Goal: Check status: Check status

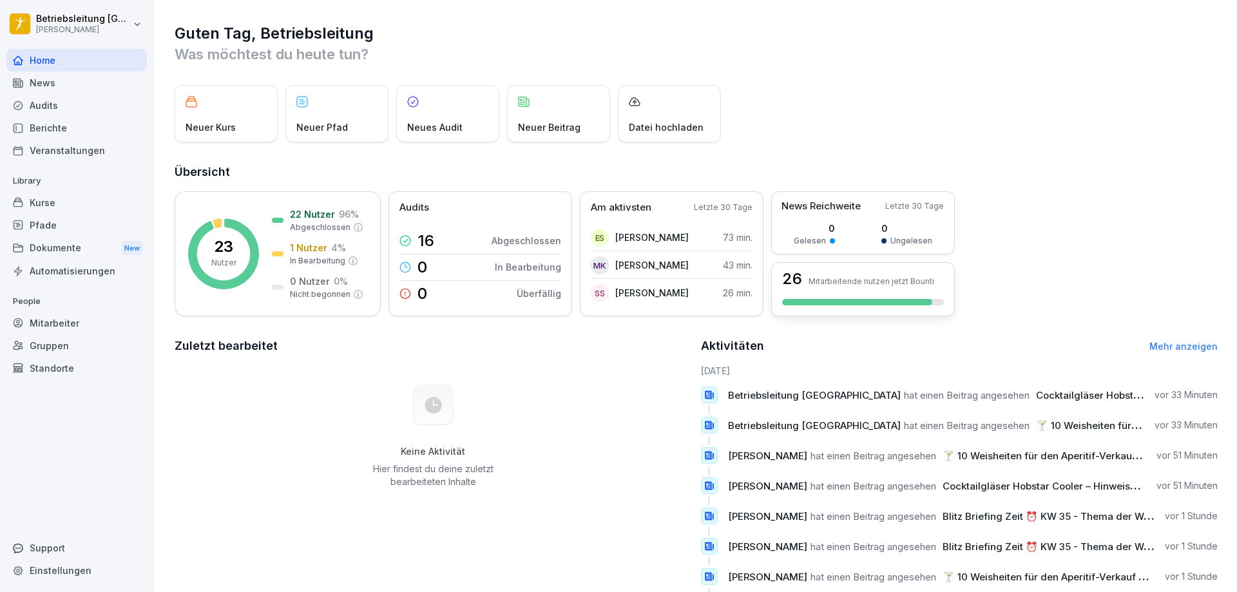
click at [814, 273] on div "26 Mitarbeitende nutzen jetzt Bounti" at bounding box center [863, 278] width 162 height 15
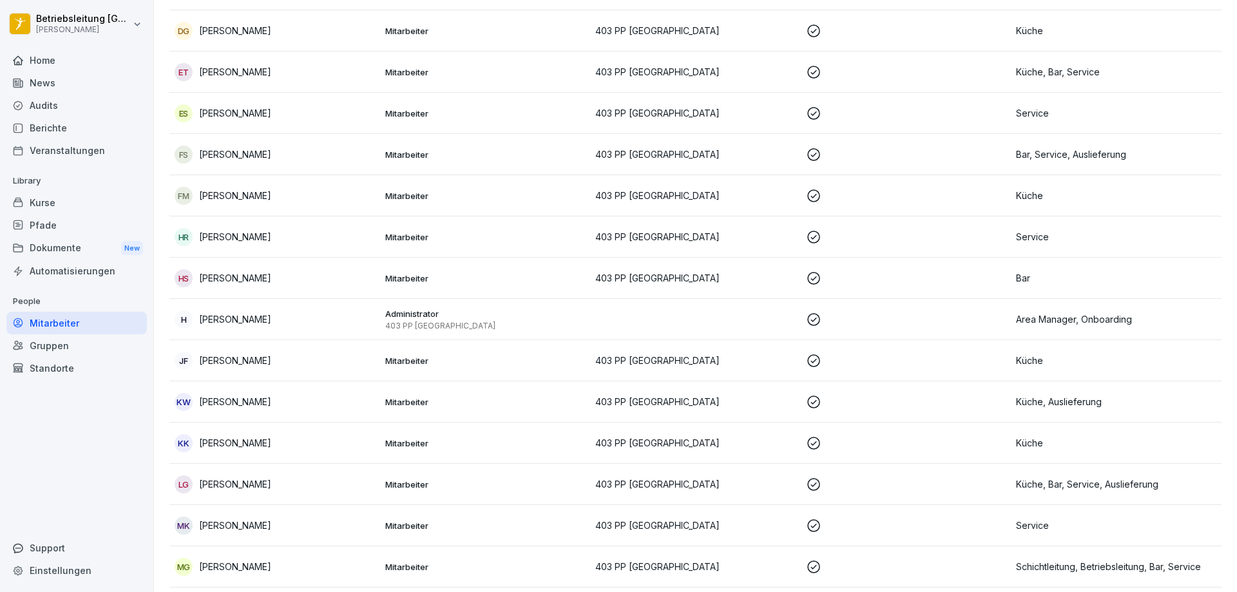
scroll to position [734, 0]
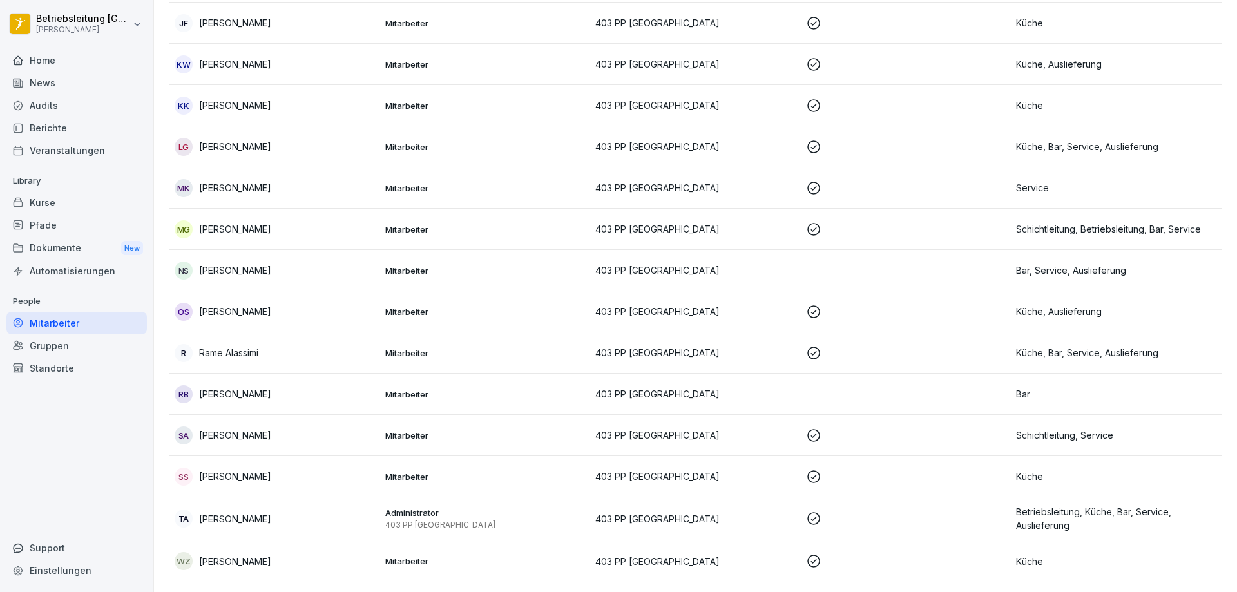
click at [445, 388] on p "Mitarbeiter" at bounding box center [485, 394] width 200 height 12
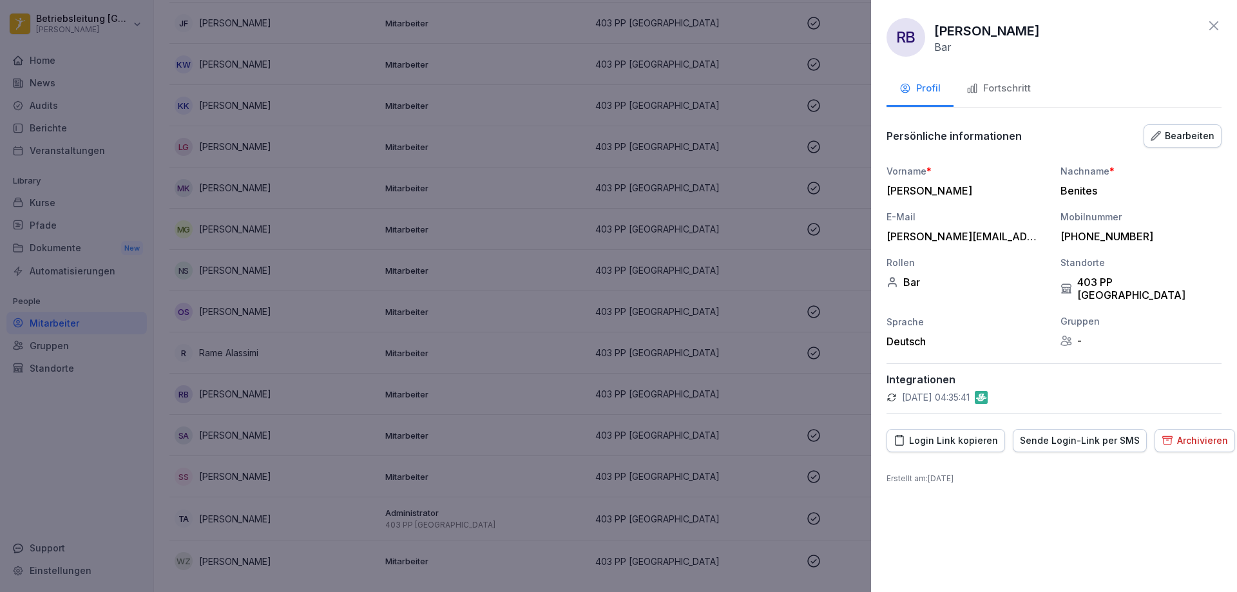
click at [995, 92] on div "Fortschritt" at bounding box center [998, 88] width 64 height 15
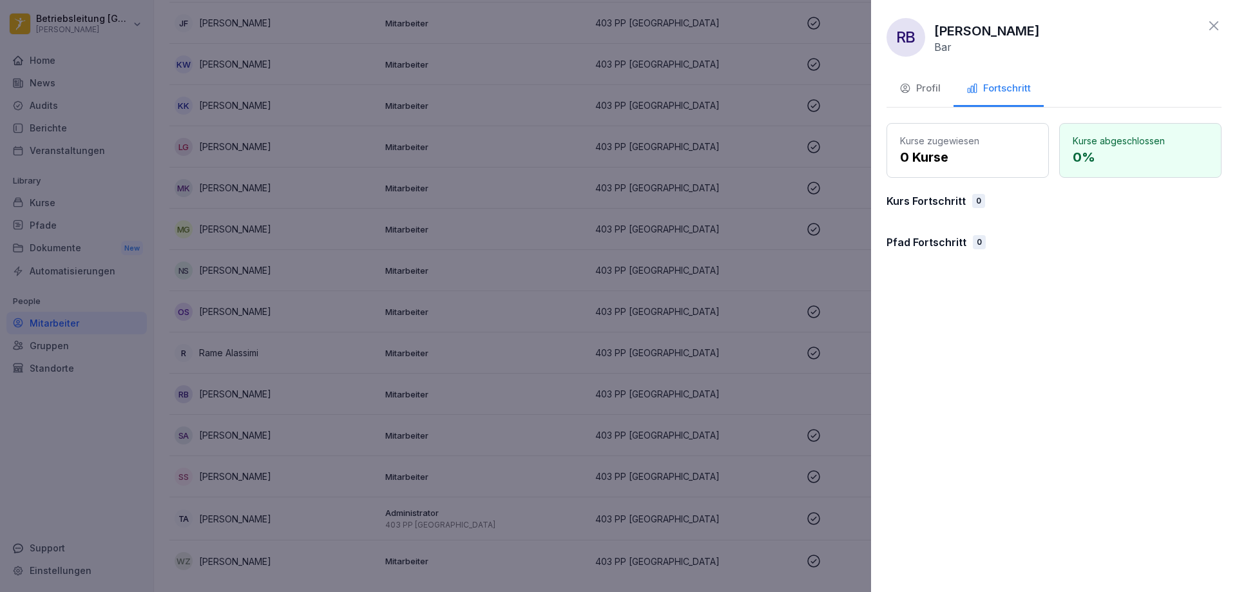
click at [1212, 23] on icon at bounding box center [1213, 25] width 15 height 15
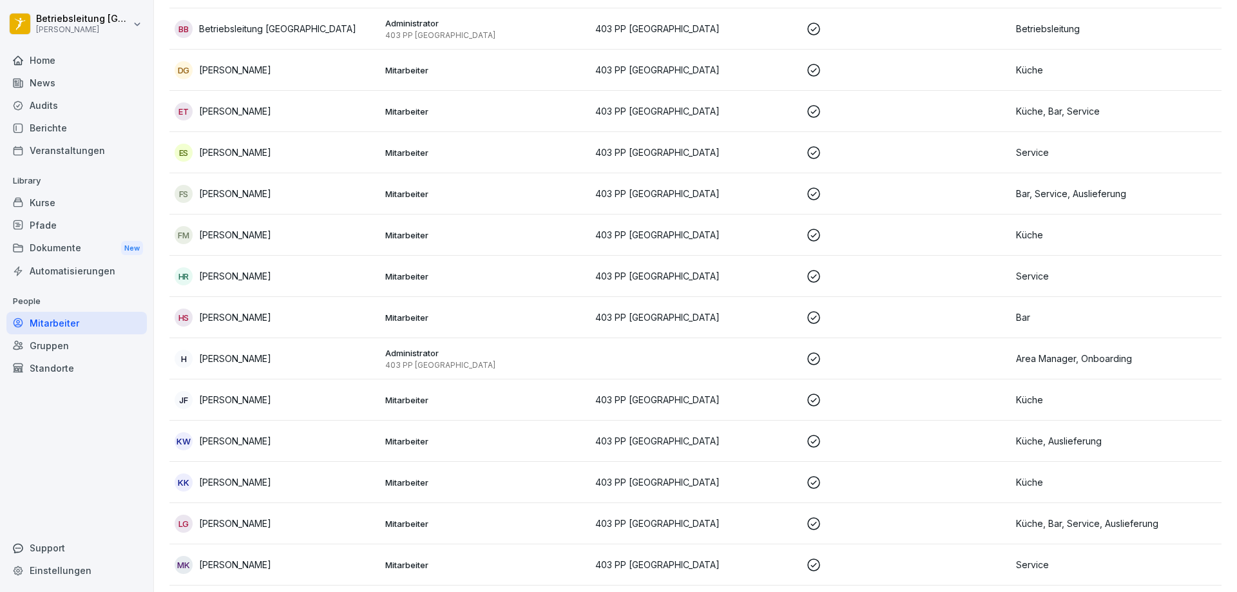
scroll to position [283, 0]
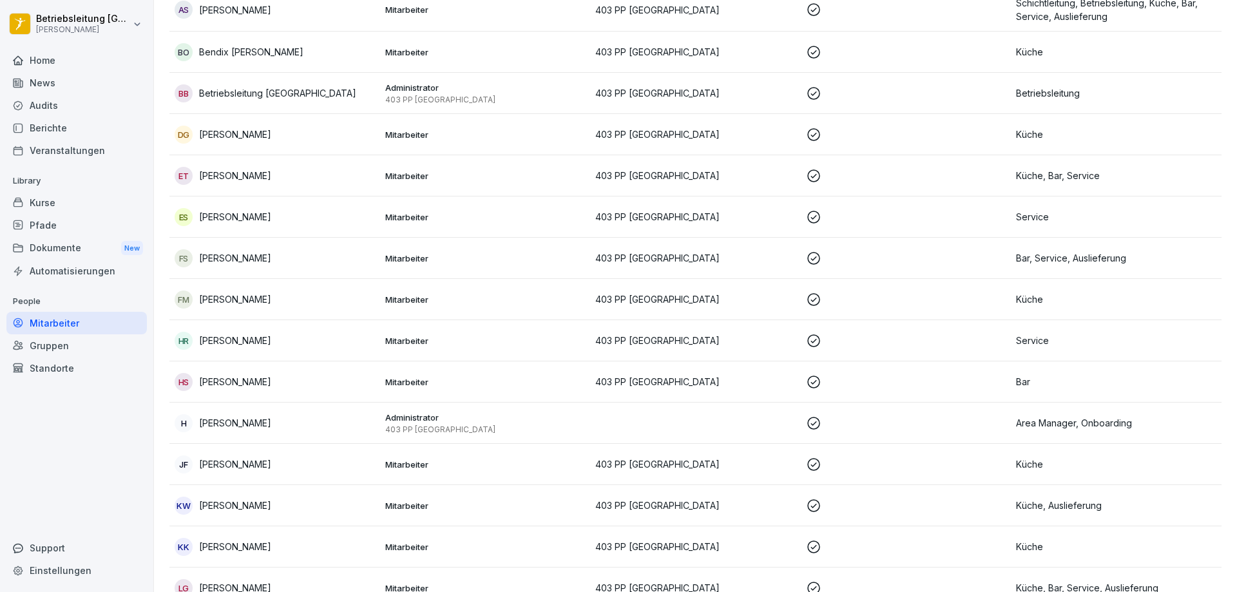
click at [488, 385] on p "Mitarbeiter" at bounding box center [485, 382] width 200 height 12
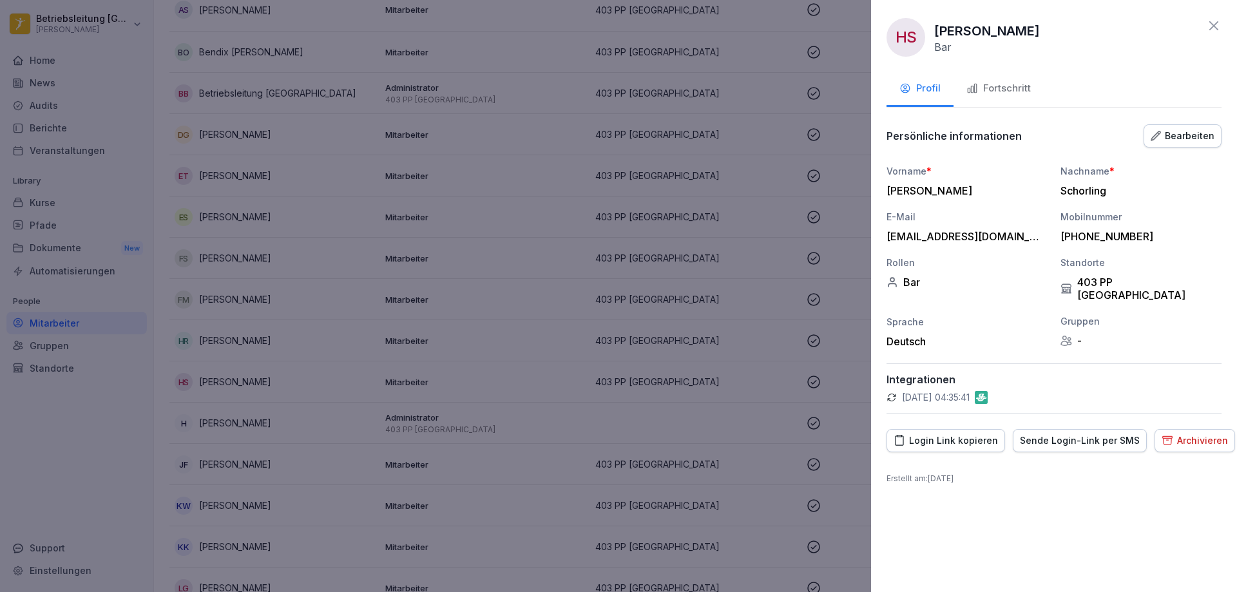
click at [1001, 88] on div "Fortschritt" at bounding box center [998, 88] width 64 height 15
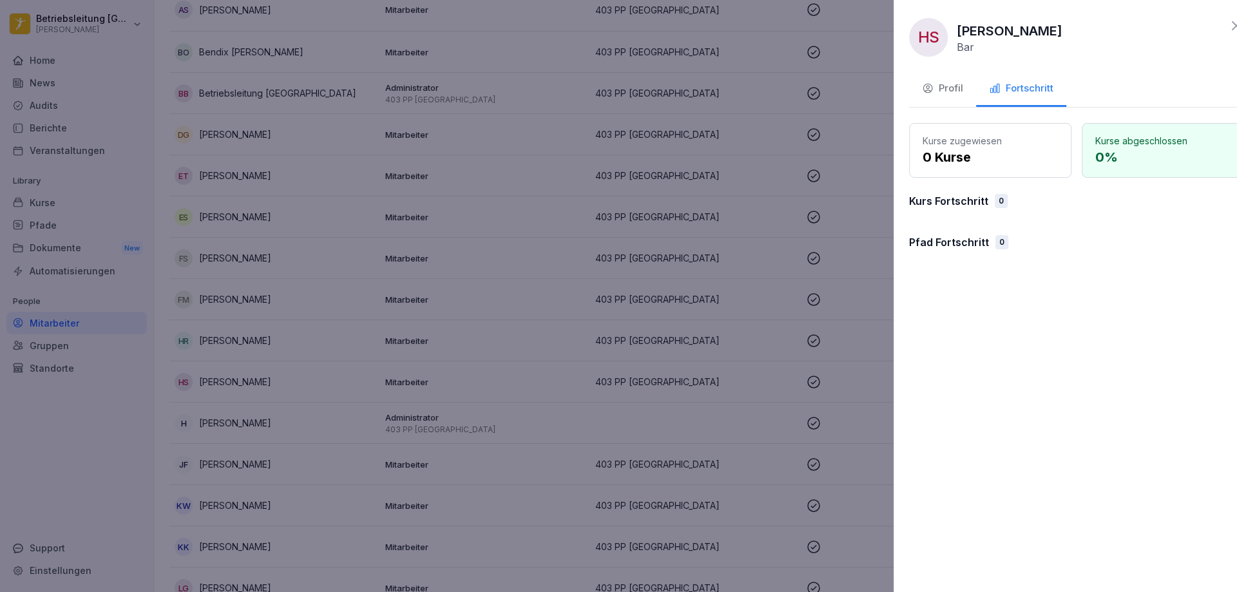
click at [753, 291] on div at bounding box center [618, 296] width 1237 height 592
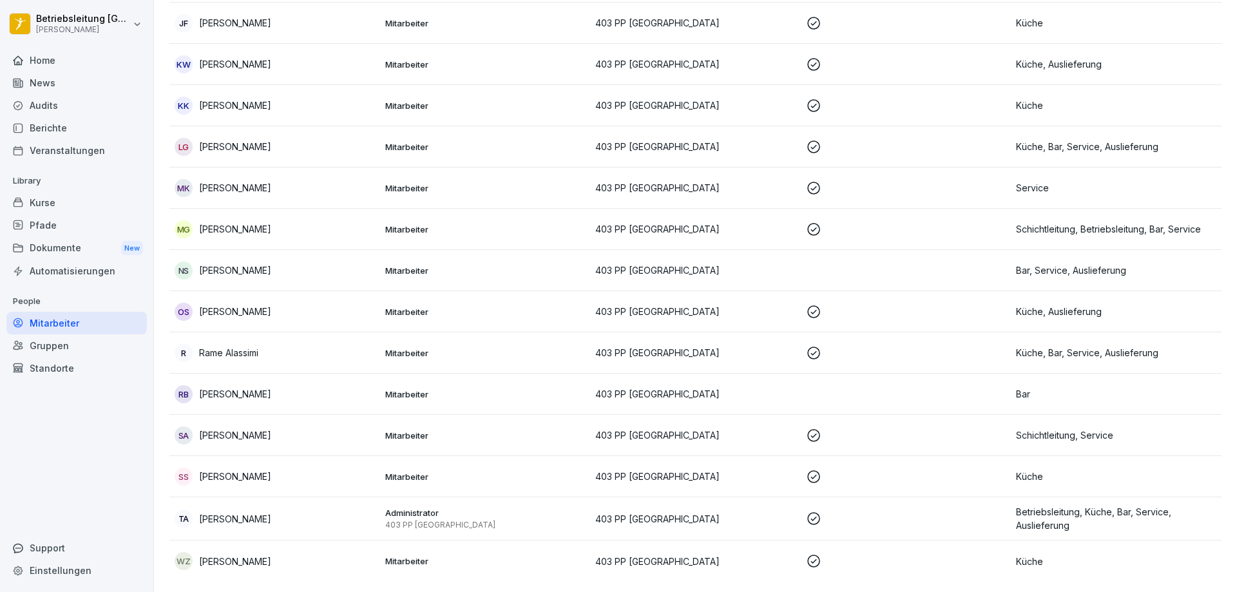
scroll to position [734, 0]
click at [347, 262] on div "NS [PERSON_NAME]" at bounding box center [275, 271] width 200 height 18
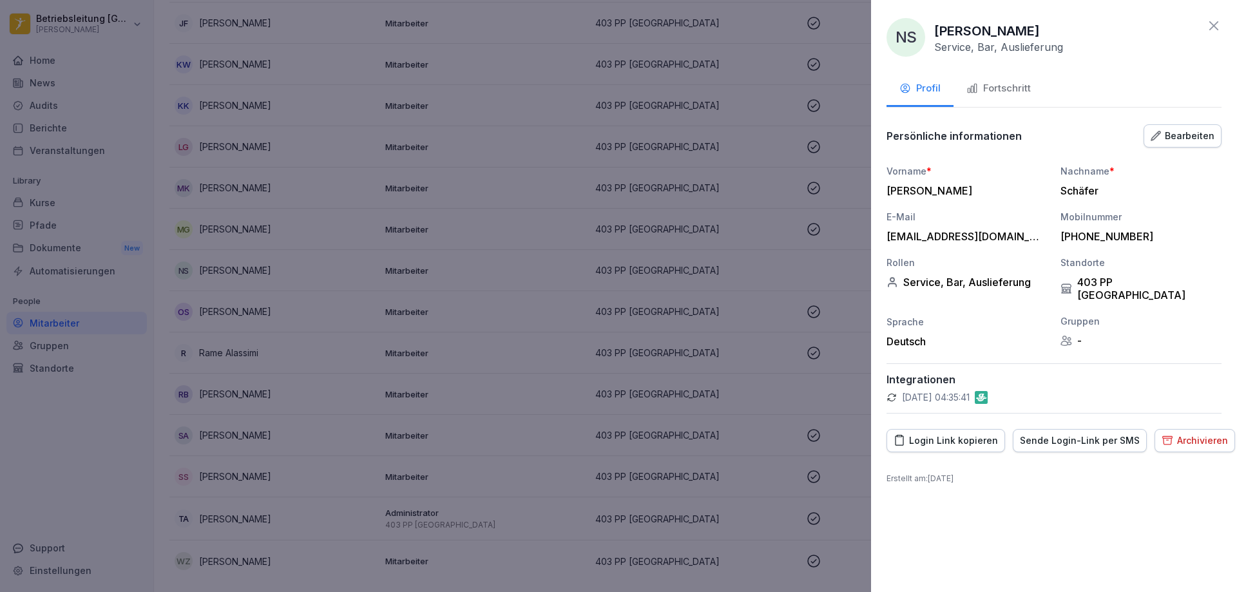
click at [995, 93] on div "Fortschritt" at bounding box center [998, 88] width 64 height 15
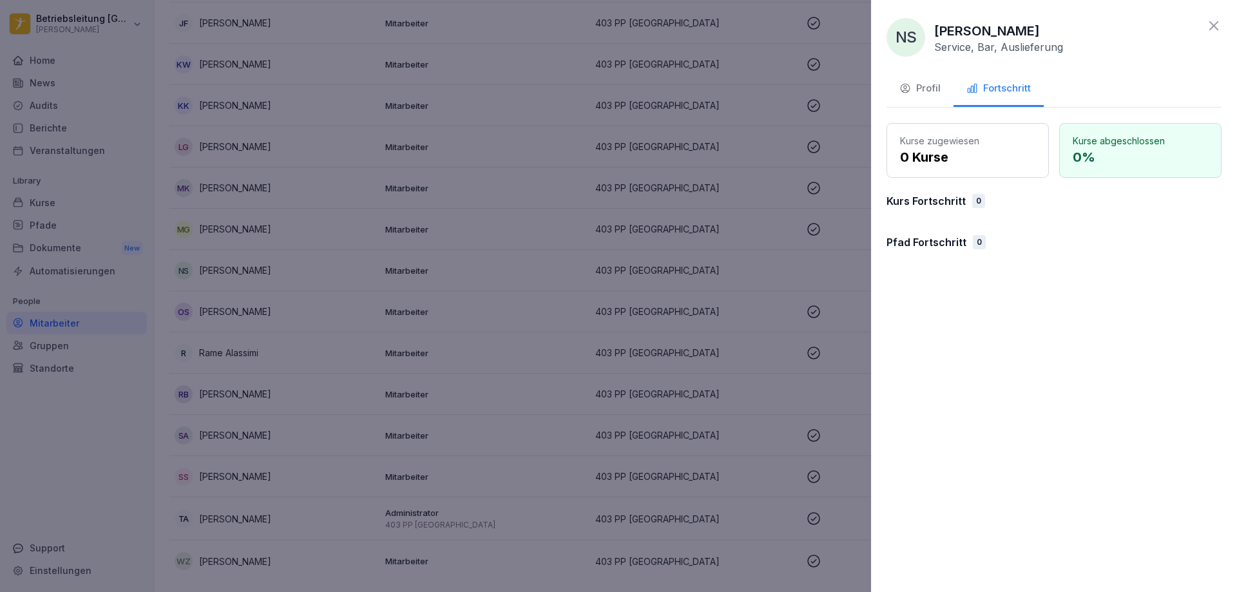
click at [939, 86] on div "Profil" at bounding box center [919, 88] width 41 height 15
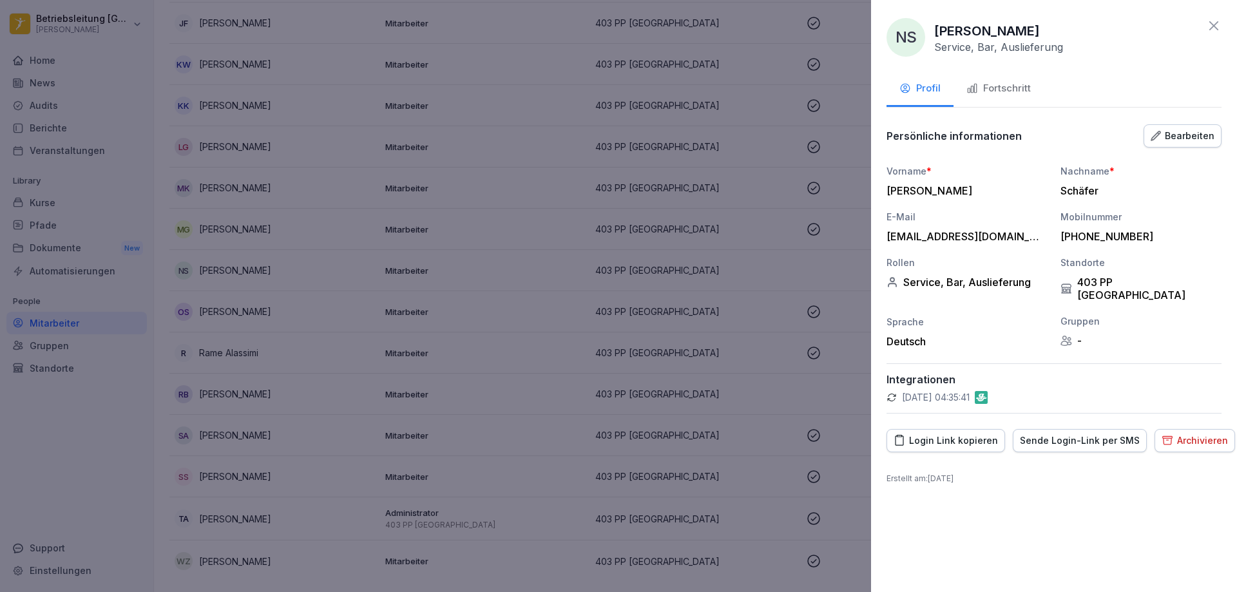
click at [1211, 24] on icon at bounding box center [1213, 25] width 15 height 15
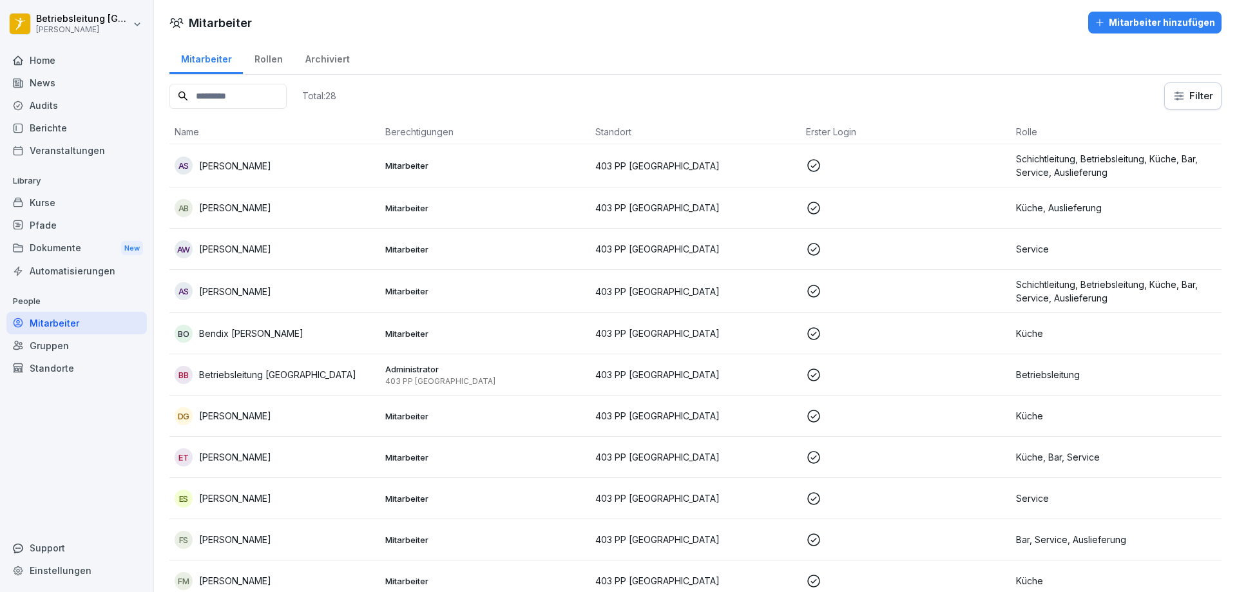
scroll to position [0, 0]
click at [747, 332] on p "403 PP [GEOGRAPHIC_DATA]" at bounding box center [695, 335] width 200 height 14
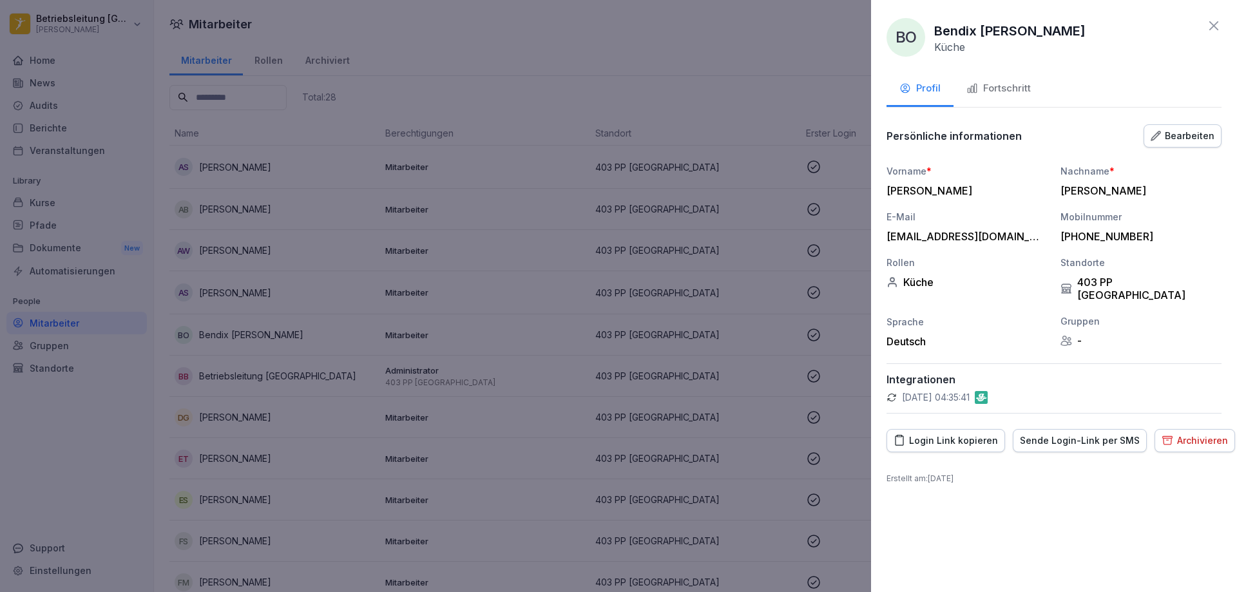
click at [1001, 100] on button "Fortschritt" at bounding box center [998, 89] width 90 height 35
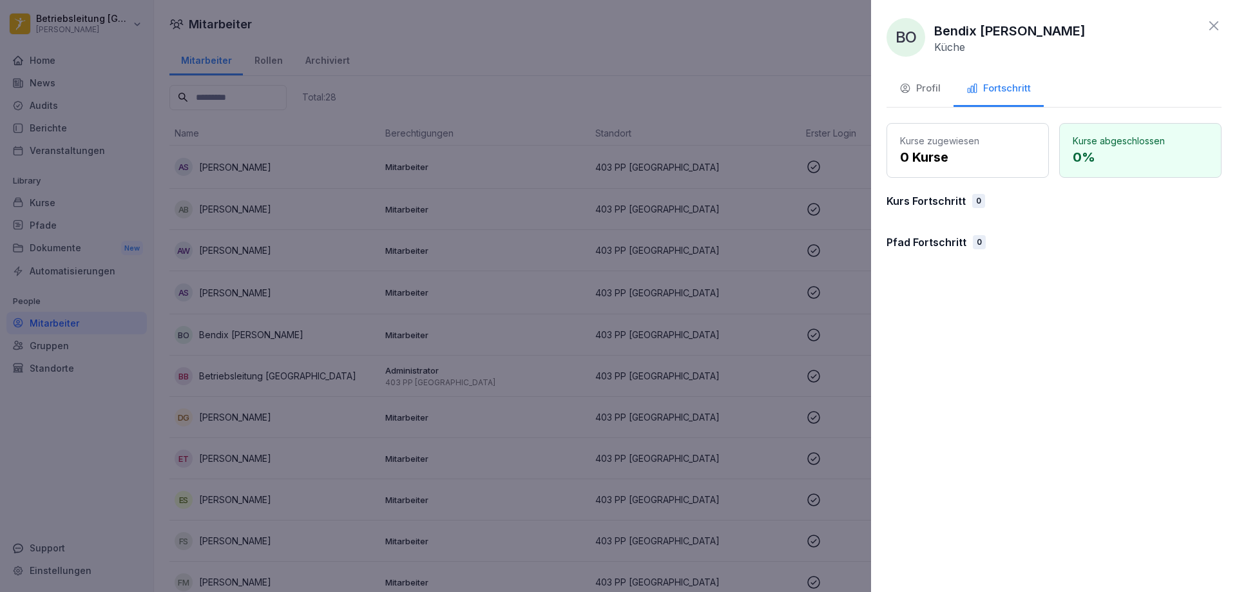
click at [1099, 157] on p "0 %" at bounding box center [1140, 157] width 135 height 19
click at [953, 144] on p "Kurse zugewiesen" at bounding box center [967, 141] width 135 height 14
click at [919, 90] on div "Profil" at bounding box center [919, 88] width 41 height 15
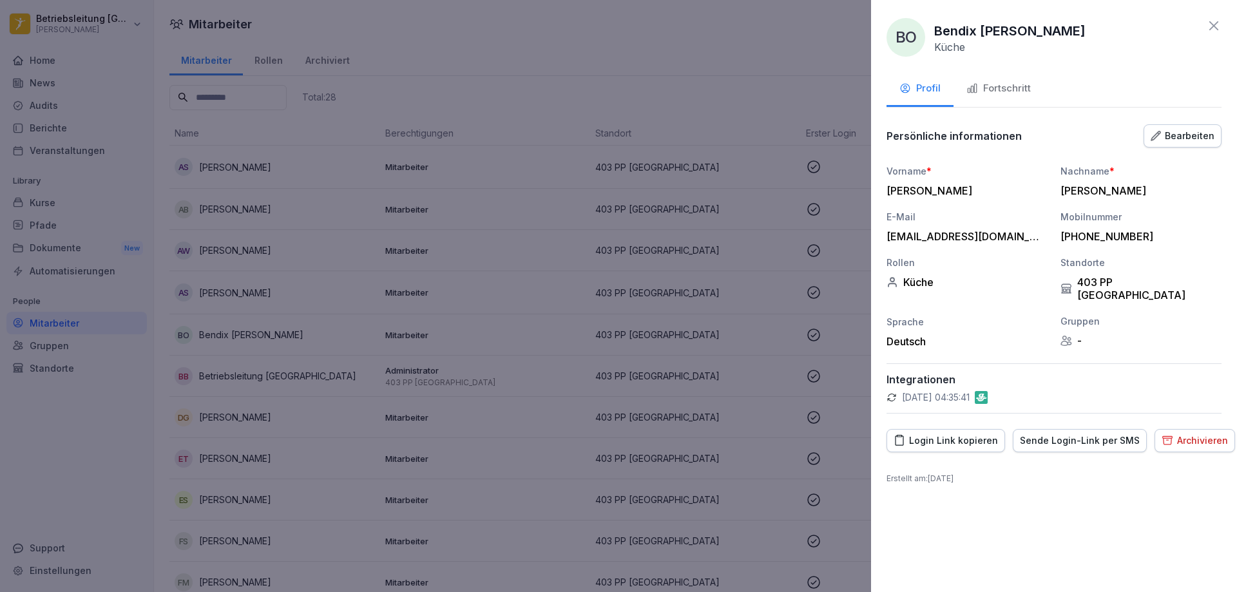
click at [1216, 26] on icon at bounding box center [1213, 25] width 15 height 15
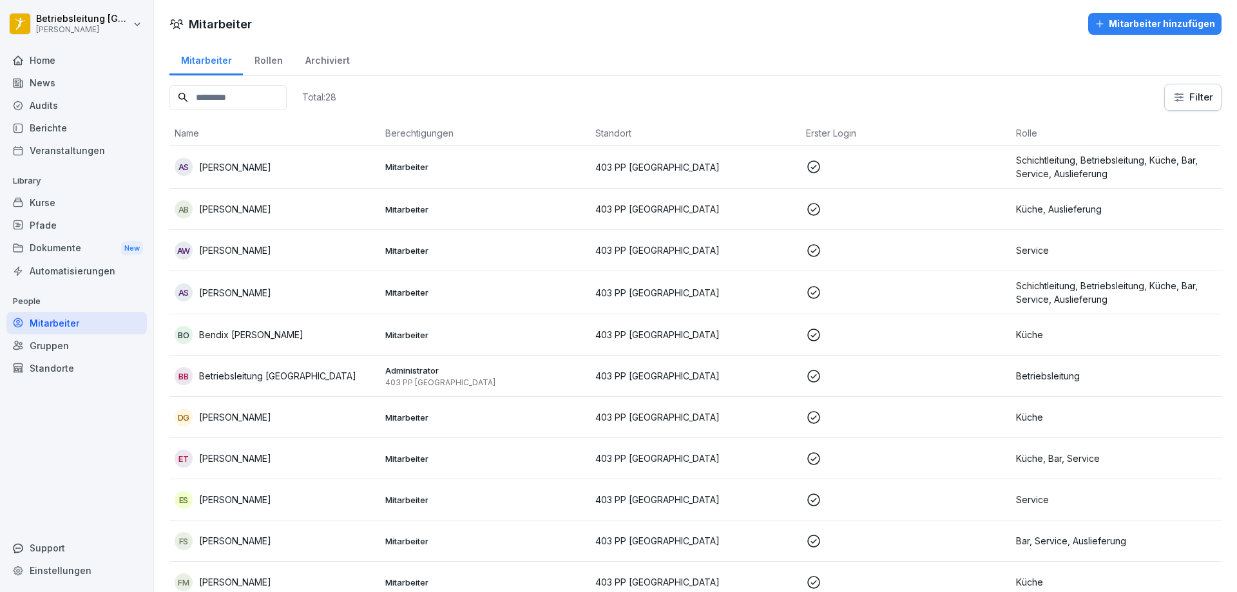
click at [894, 294] on p at bounding box center [906, 292] width 200 height 15
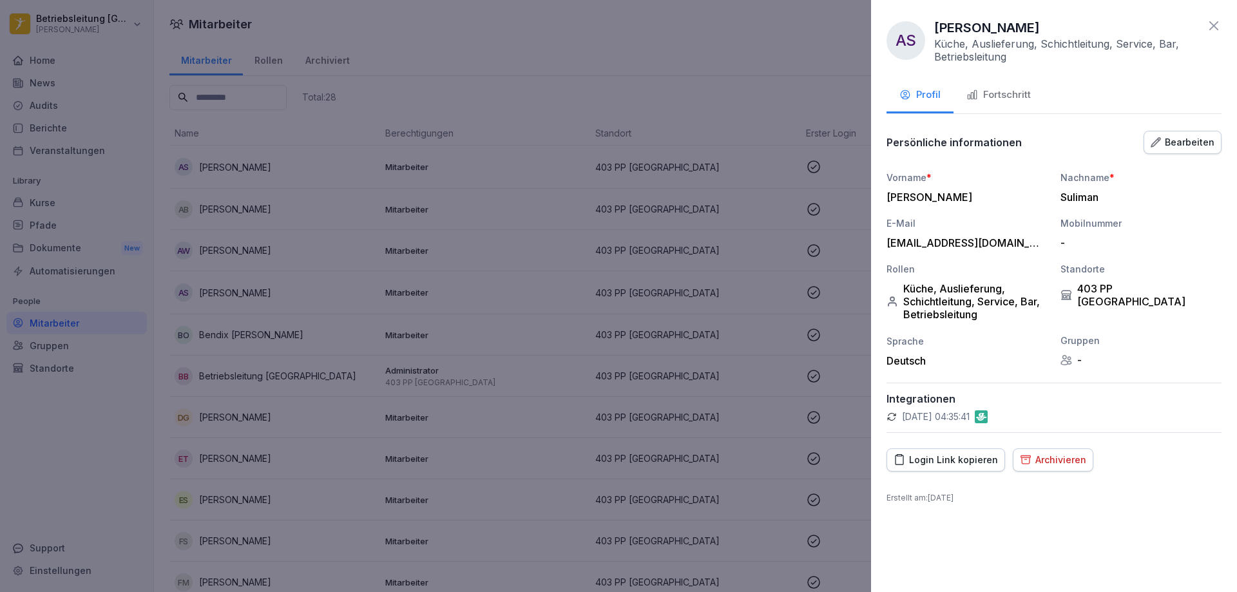
click at [1003, 100] on div "Fortschritt" at bounding box center [998, 95] width 64 height 15
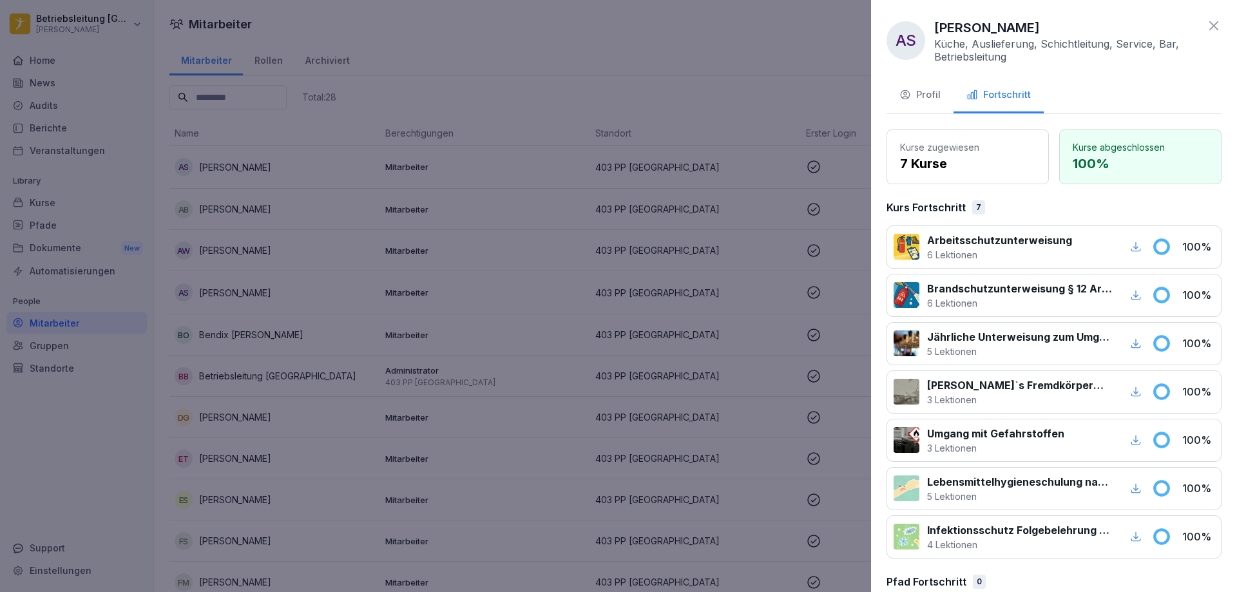
click at [1206, 27] on icon at bounding box center [1213, 25] width 15 height 15
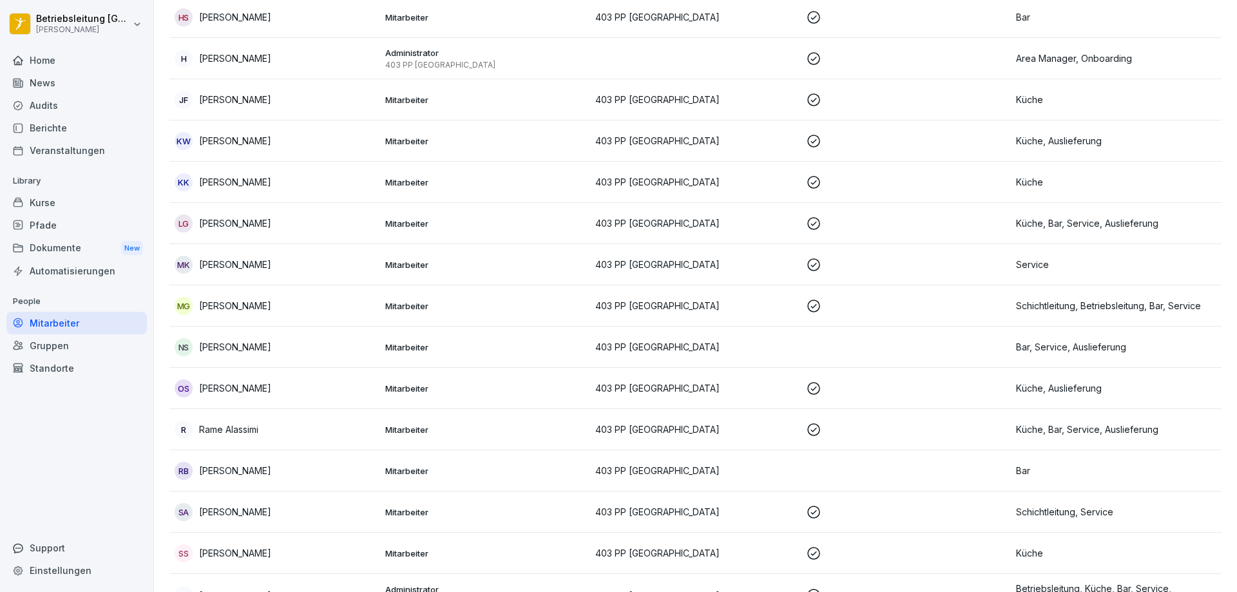
scroll to position [734, 0]
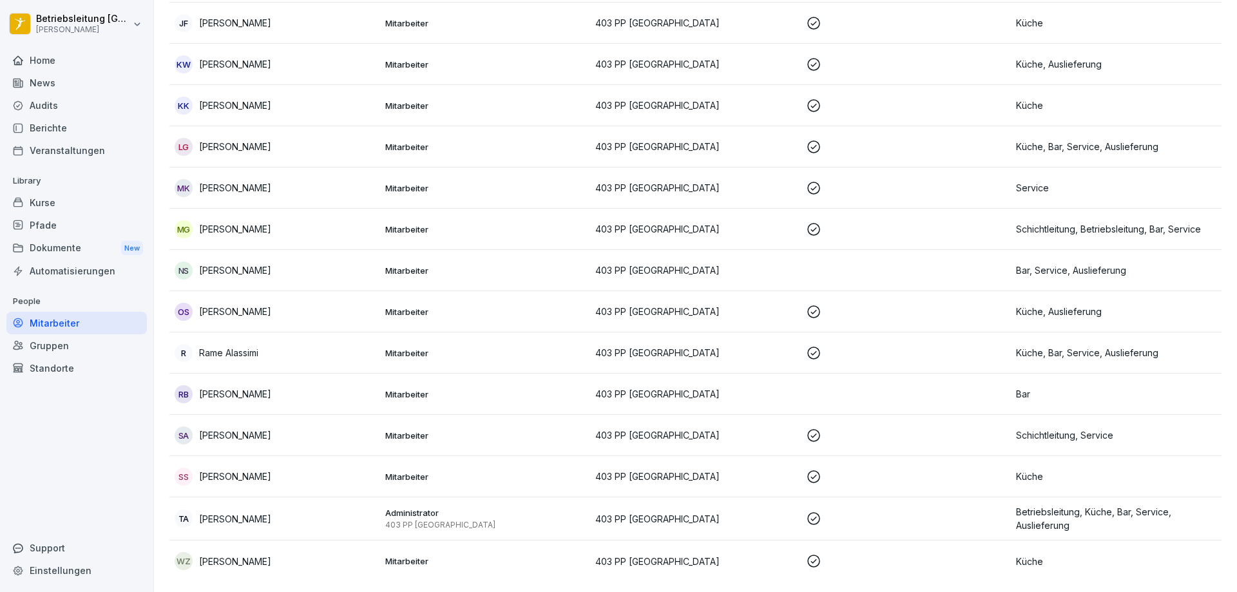
click at [612, 497] on td "403 PP [GEOGRAPHIC_DATA]" at bounding box center [695, 518] width 211 height 43
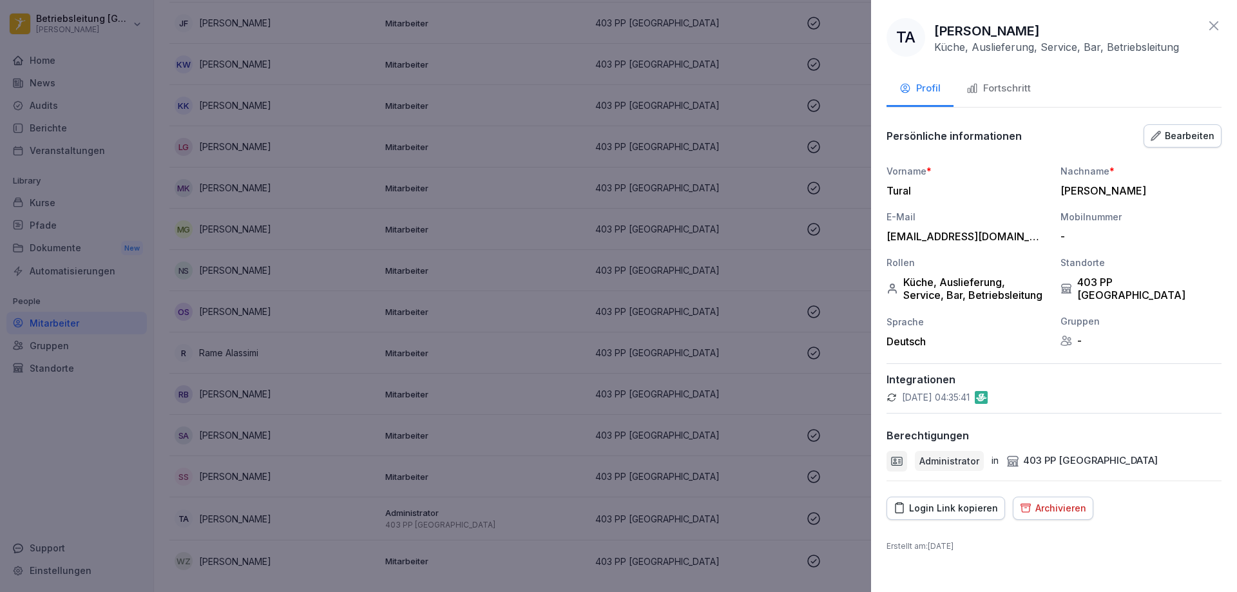
click at [1009, 89] on div "Fortschritt" at bounding box center [998, 88] width 64 height 15
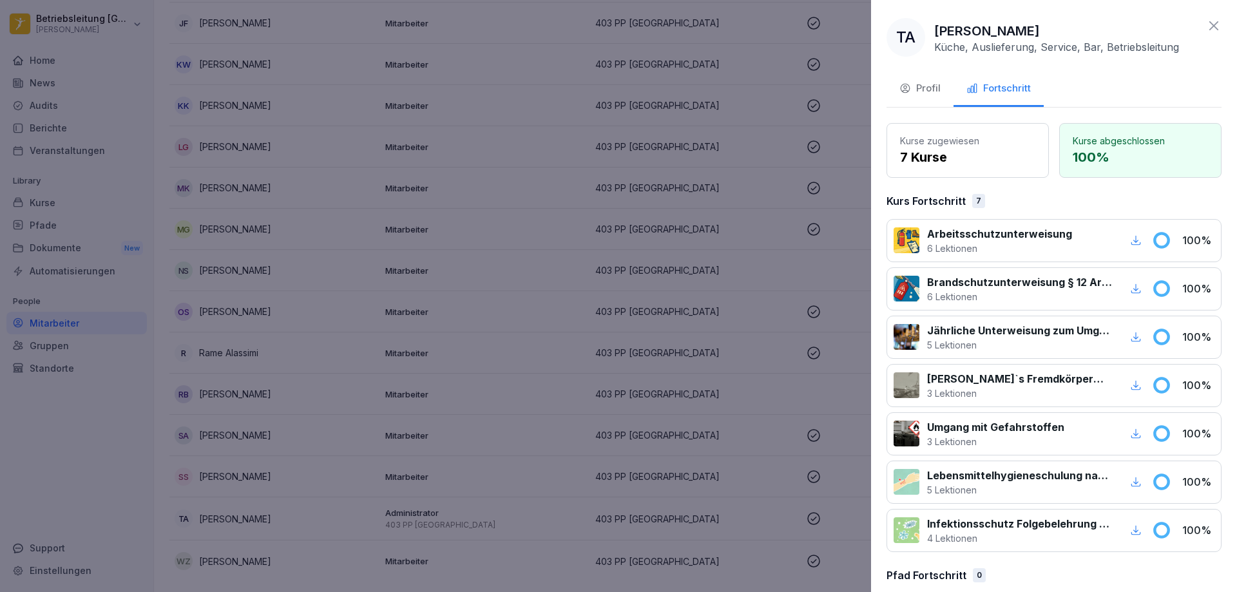
click at [1209, 24] on icon at bounding box center [1213, 25] width 9 height 9
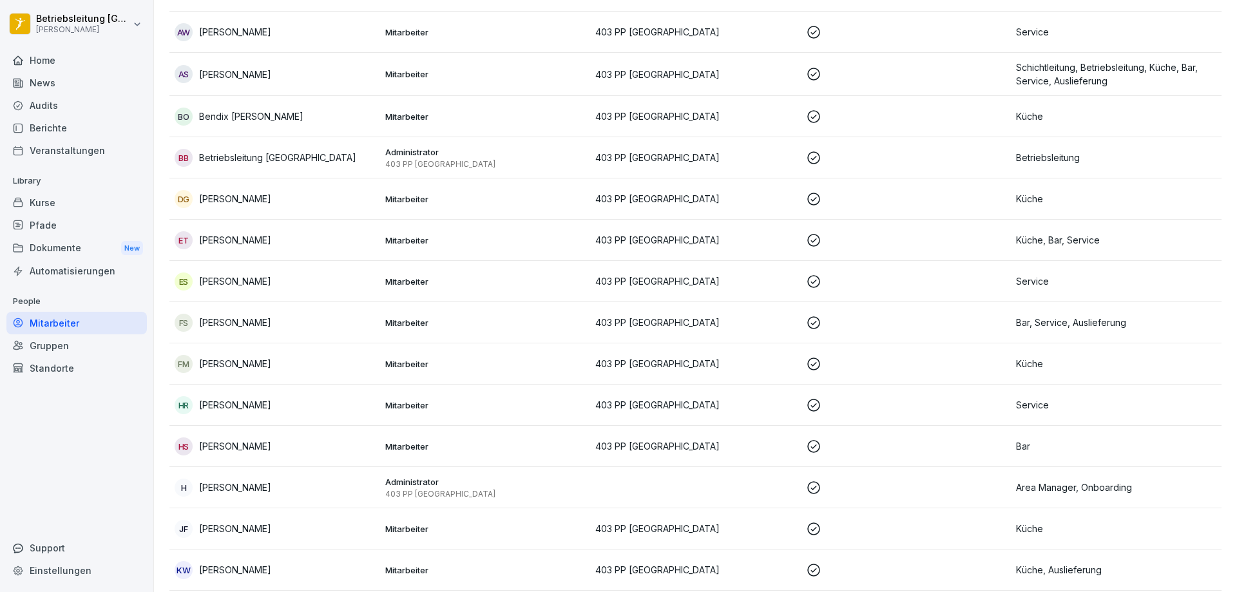
scroll to position [0, 0]
